Goal: Navigation & Orientation: Find specific page/section

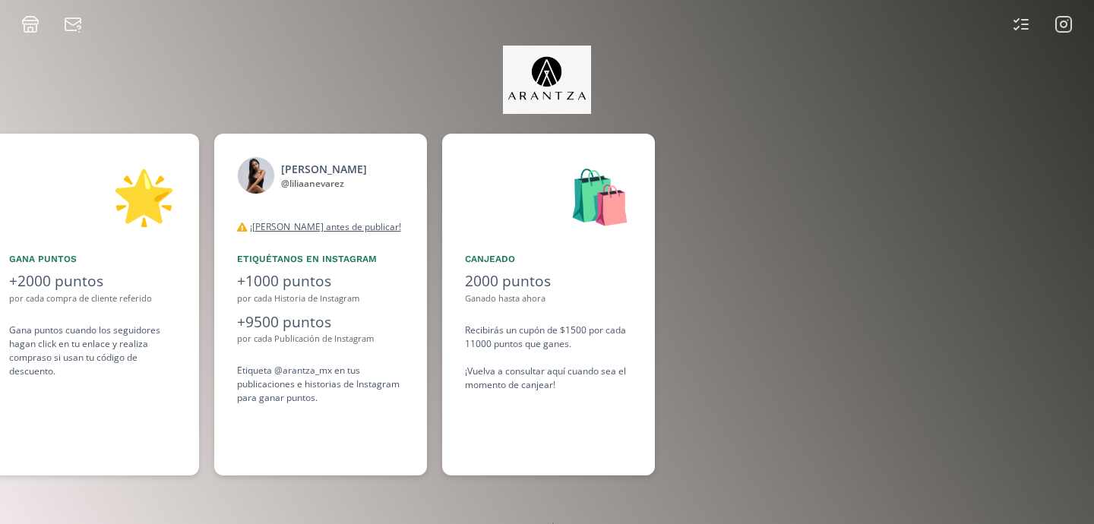
scroll to position [0, 1140]
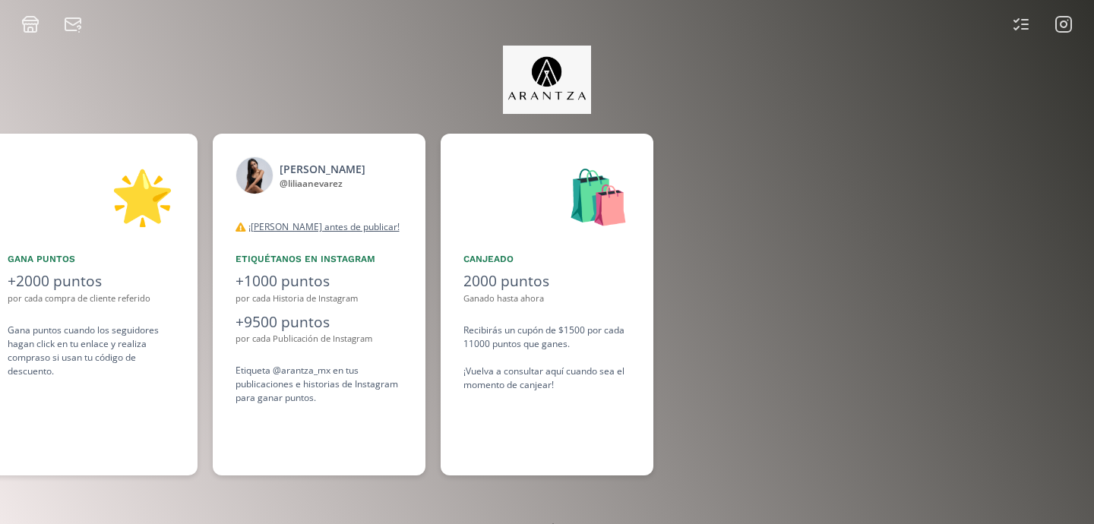
click at [1071, 27] on rect at bounding box center [1063, 24] width 15 height 15
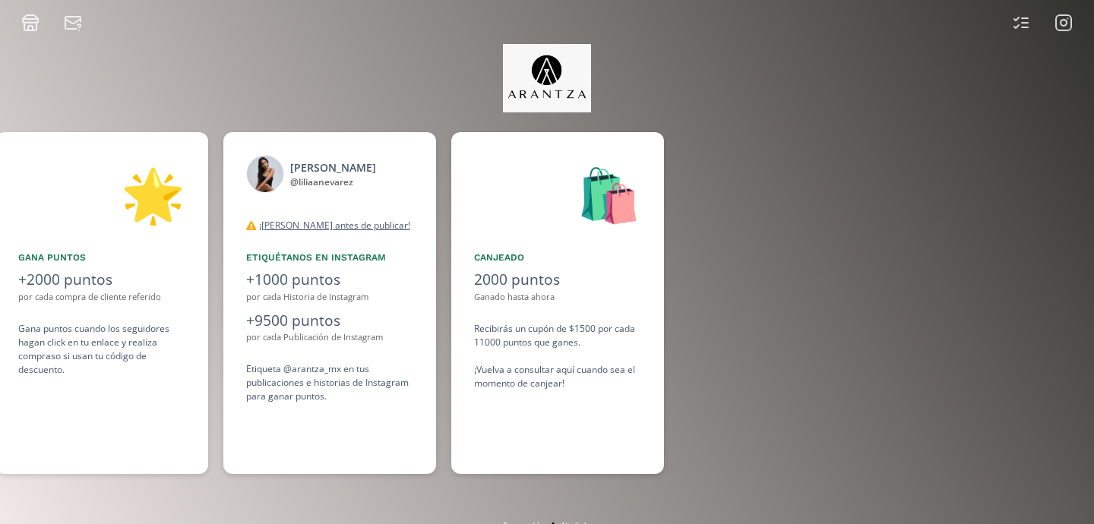
scroll to position [0, 1140]
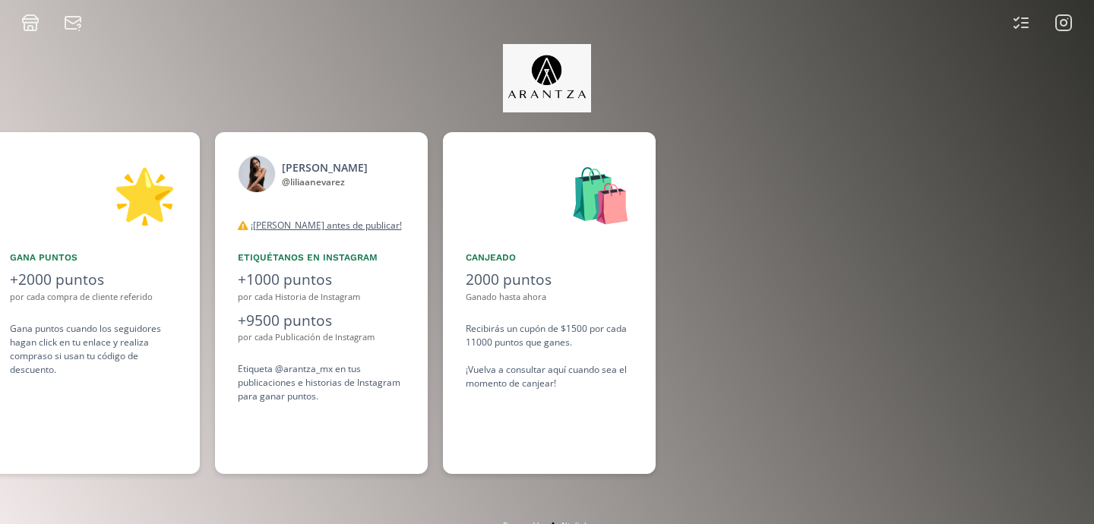
scroll to position [0, 1140]
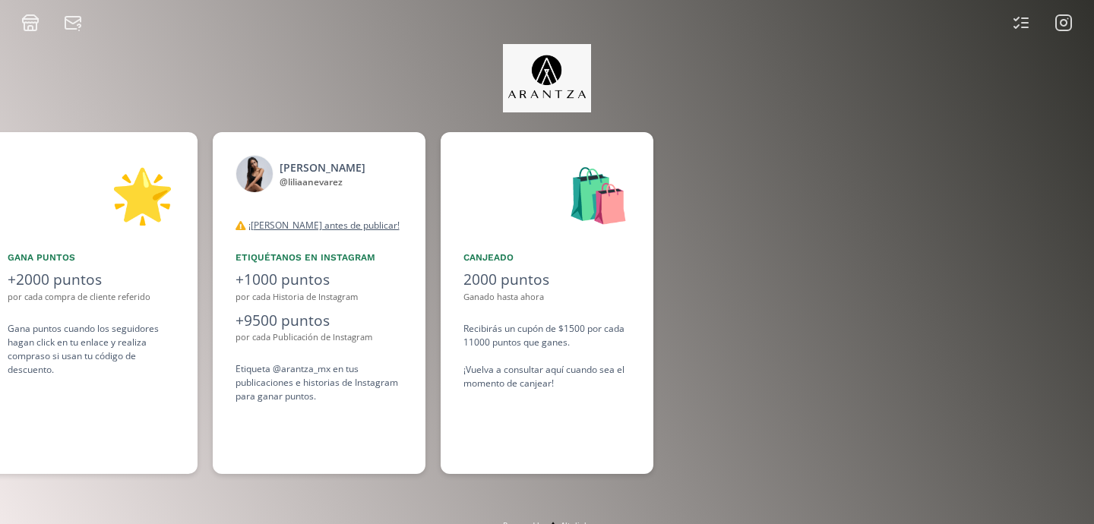
click at [1023, 14] on icon at bounding box center [1021, 23] width 18 height 18
